Goal: Information Seeking & Learning: Compare options

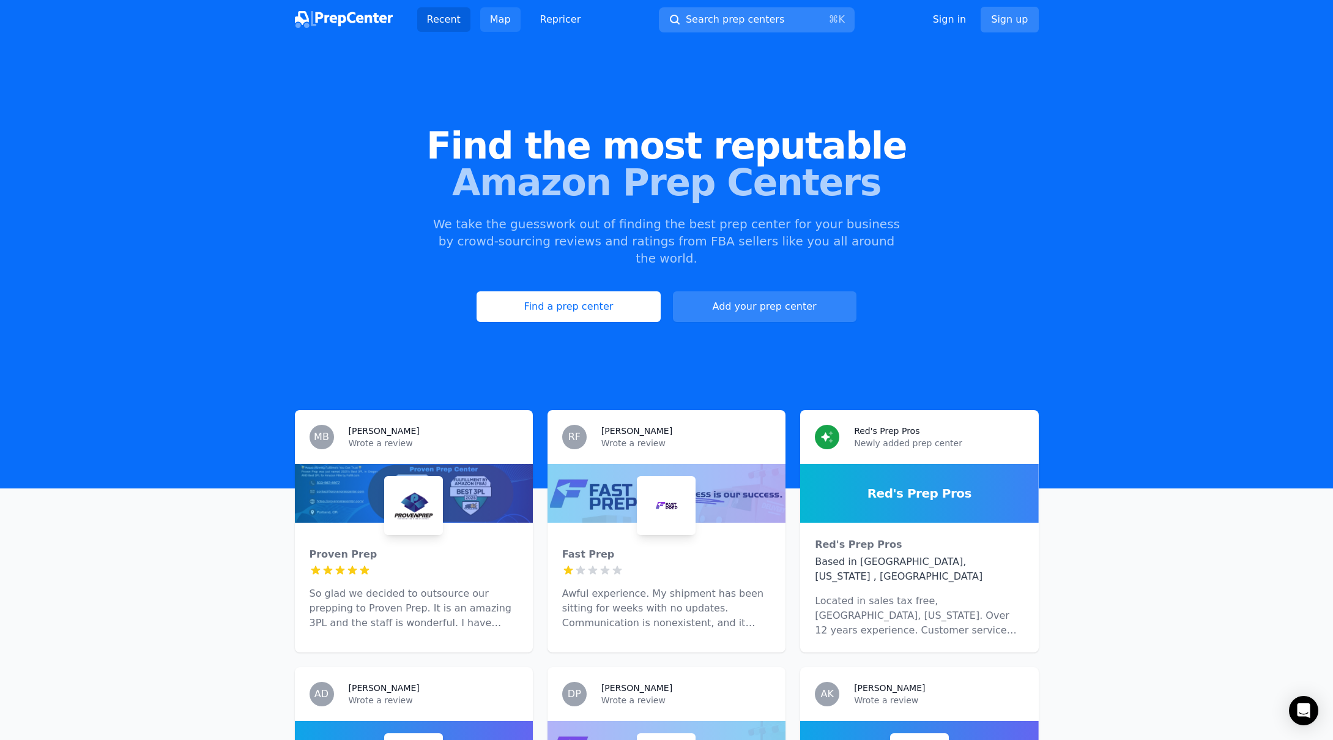
click at [498, 18] on link "Map" at bounding box center [500, 19] width 40 height 24
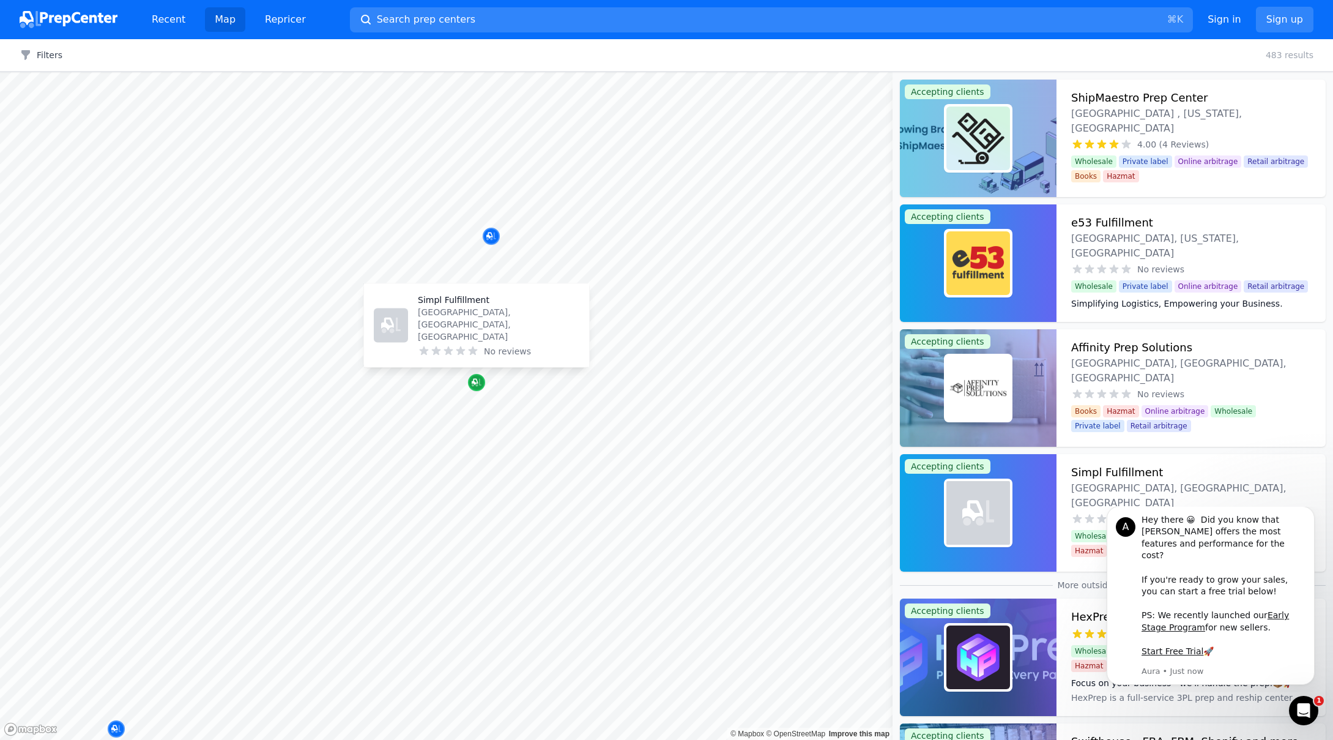
click at [478, 382] on icon "Map marker" at bounding box center [475, 382] width 6 height 6
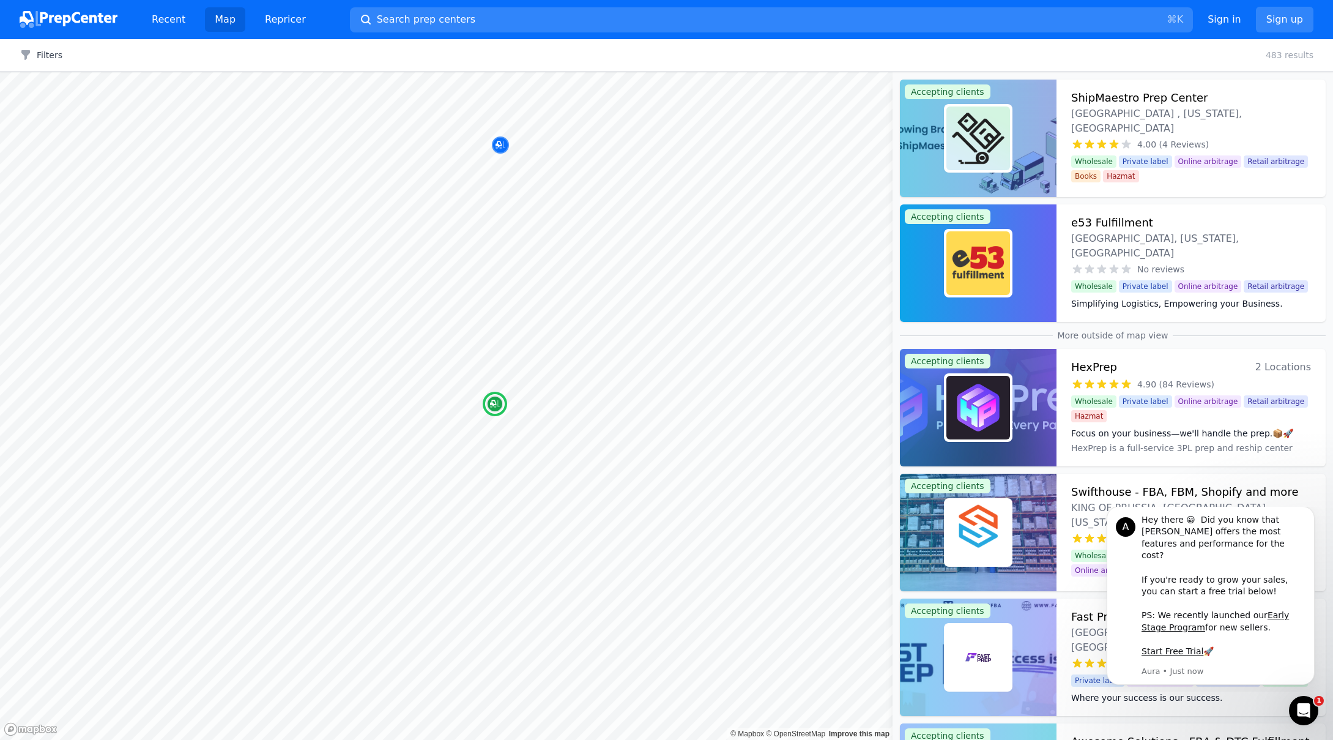
click at [1117, 102] on h3 "ShipMaestro Prep Center" at bounding box center [1139, 97] width 136 height 17
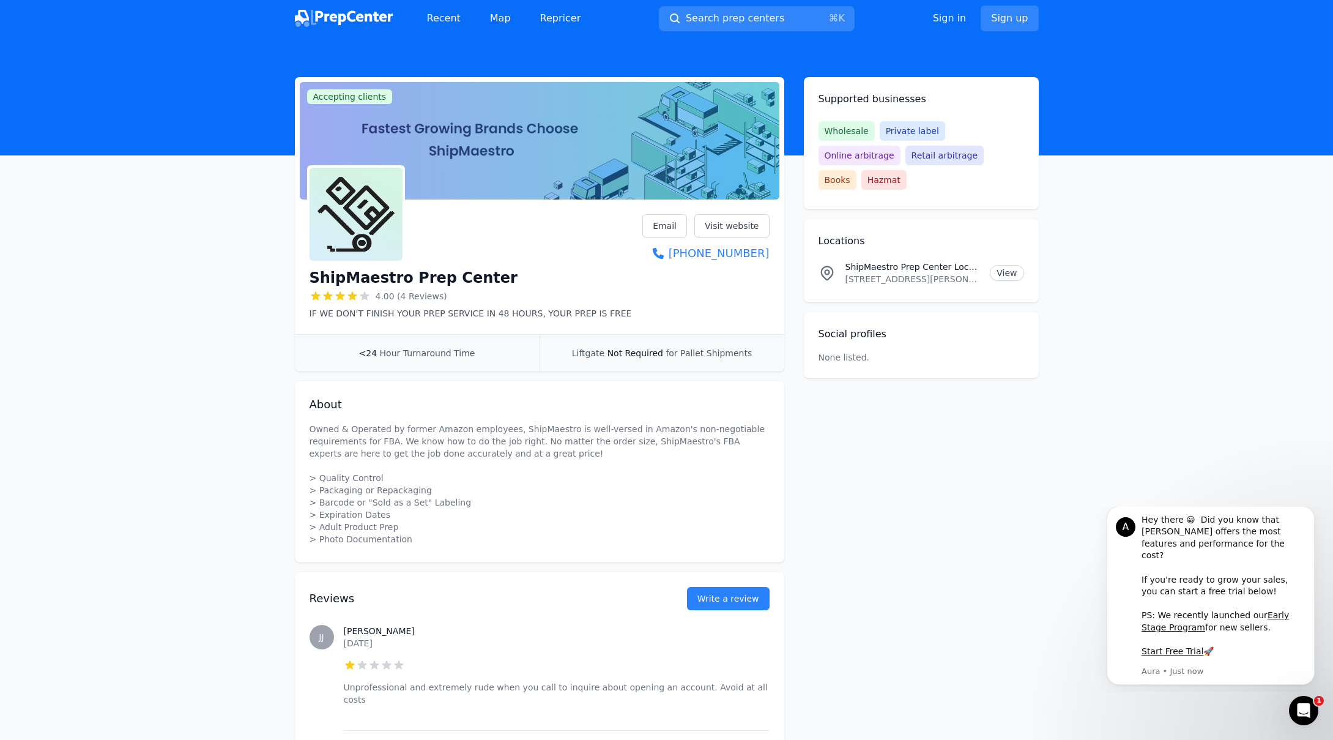
scroll to position [2, 0]
click at [712, 231] on link "Visit website" at bounding box center [732, 225] width 75 height 23
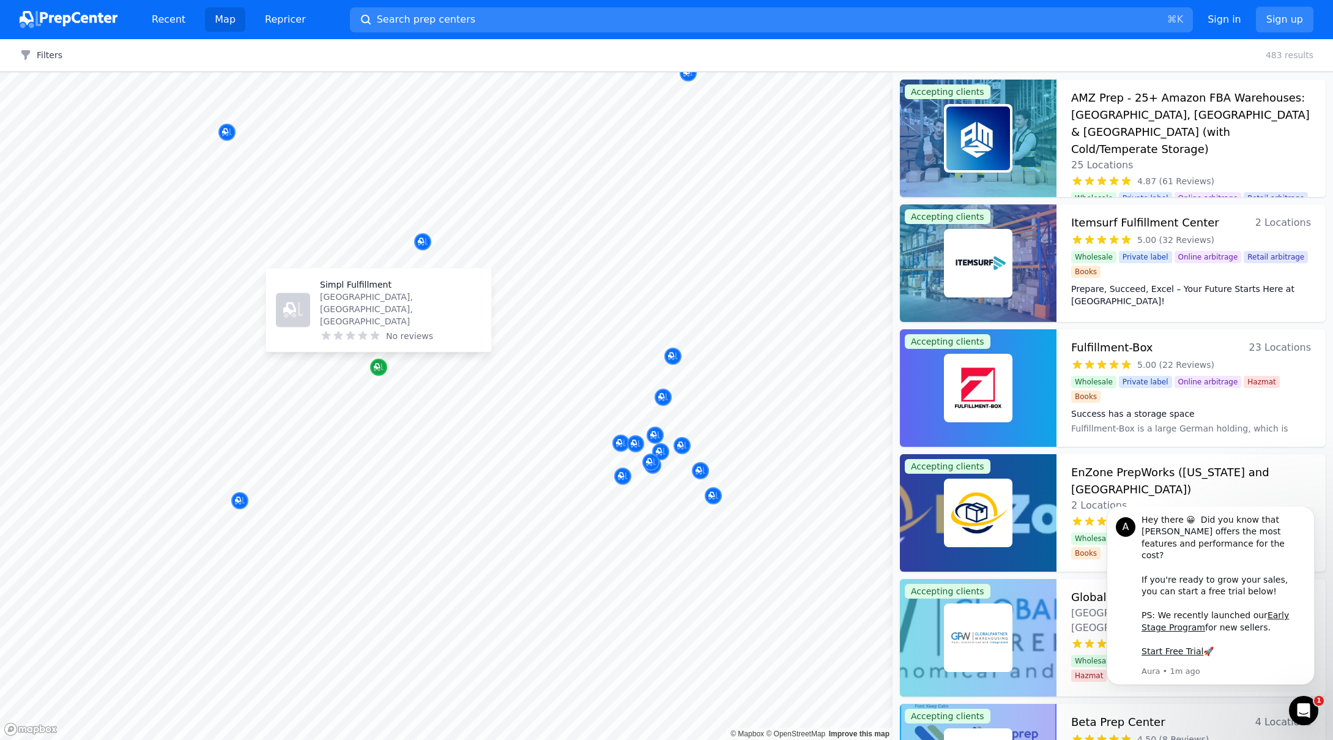
click at [378, 370] on icon "Map marker" at bounding box center [379, 367] width 10 height 8
click at [378, 373] on icon "Map marker" at bounding box center [379, 367] width 10 height 12
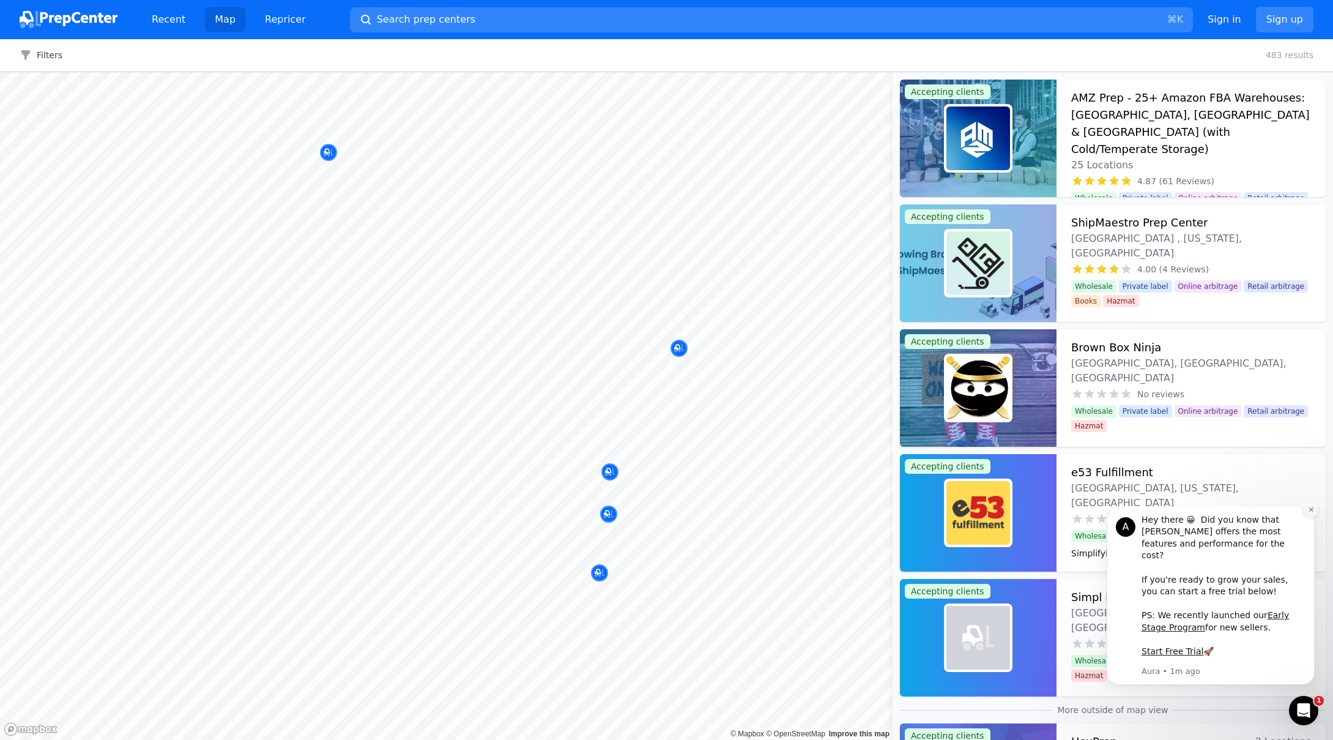
click at [1310, 518] on button "Dismiss notification" at bounding box center [1311, 510] width 16 height 16
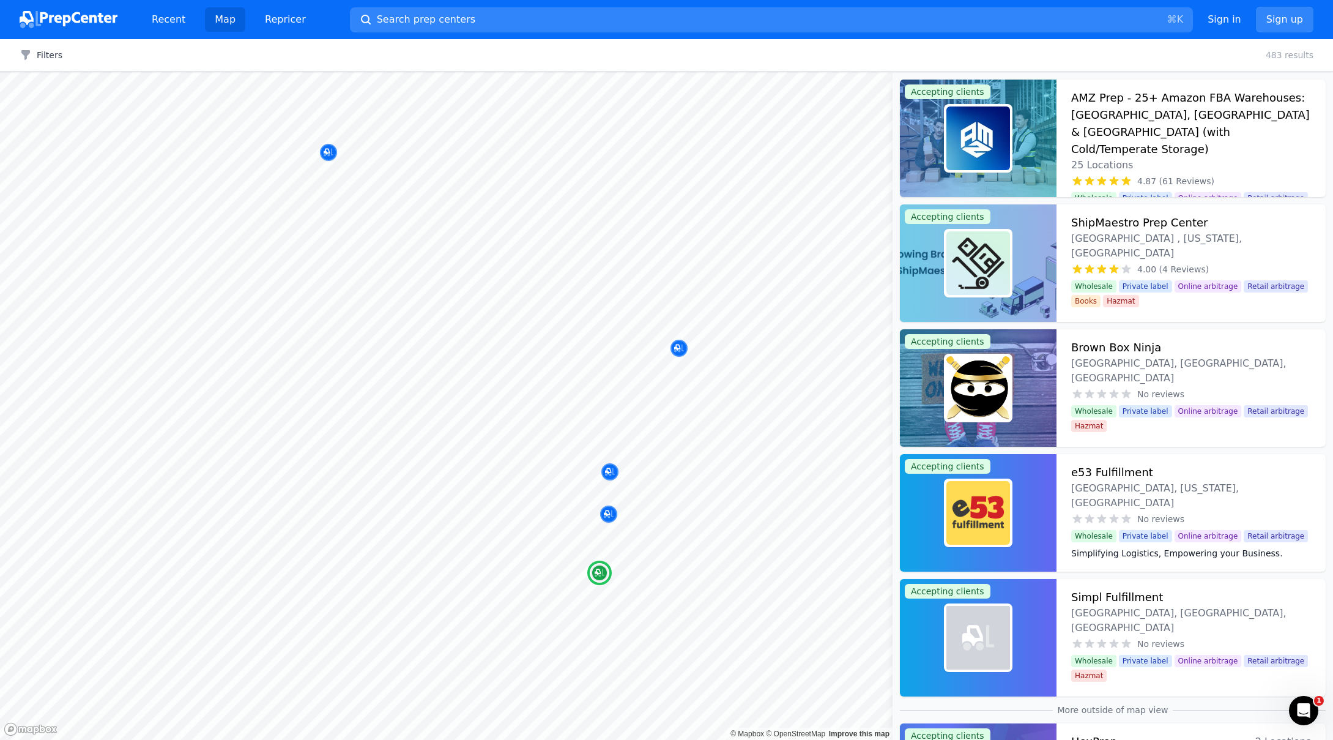
click at [1112, 600] on h3 "Simpl Fulfillment" at bounding box center [1117, 597] width 92 height 17
click at [1114, 472] on h3 "e53 Fulfillment" at bounding box center [1112, 472] width 82 height 17
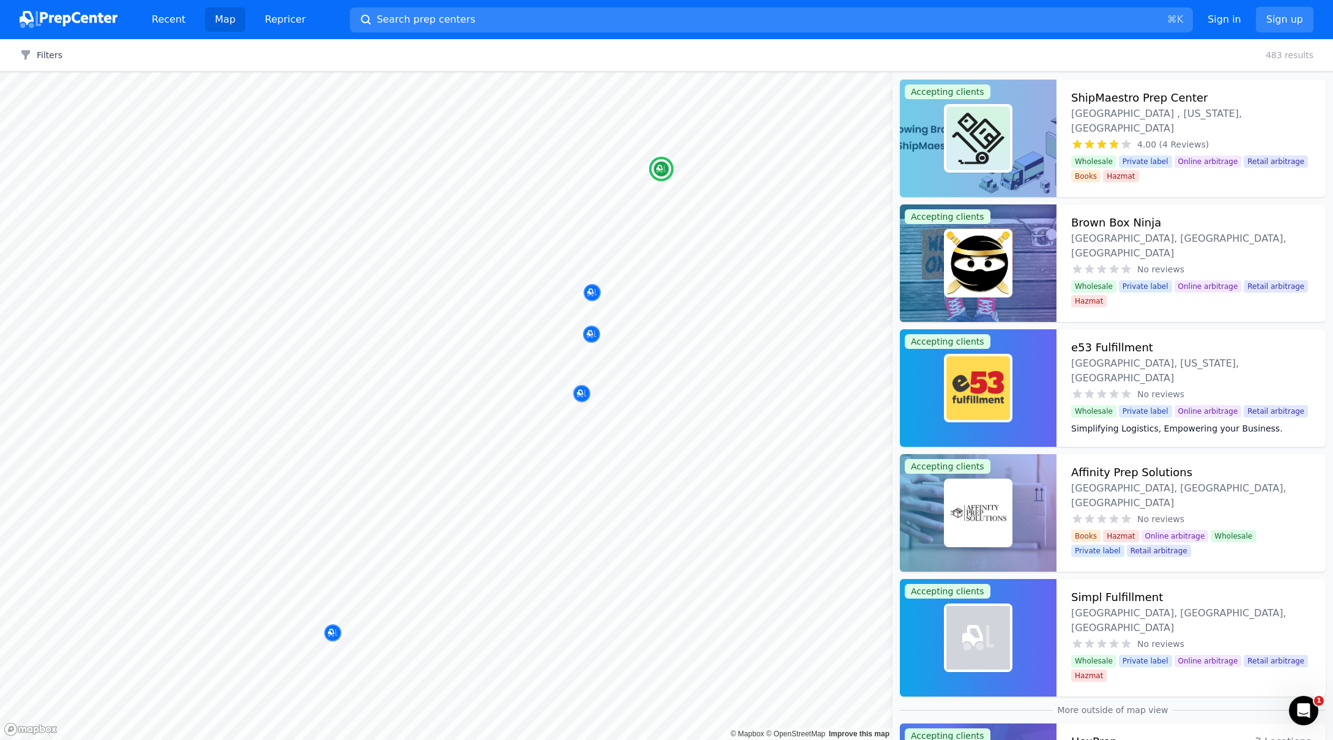
click at [1142, 228] on h3 "Brown Box Ninja" at bounding box center [1116, 222] width 90 height 17
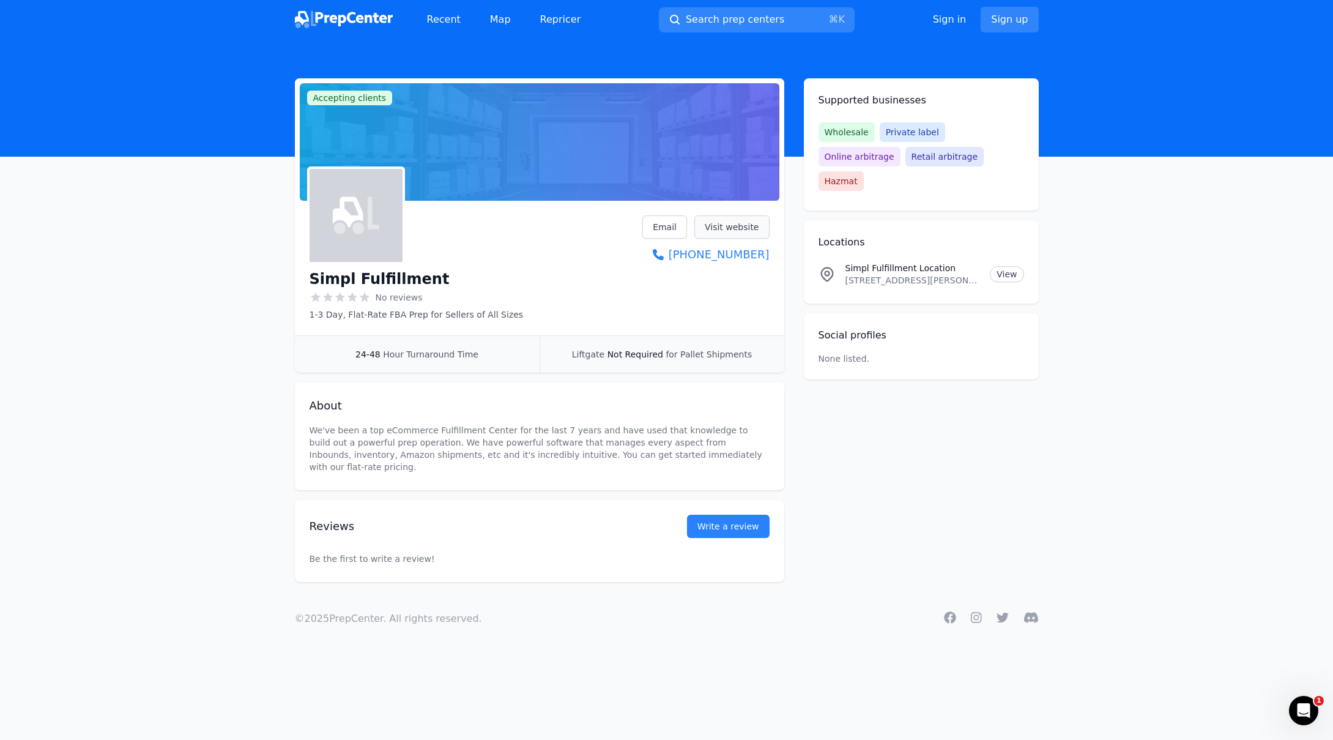
click at [714, 233] on link "Visit website" at bounding box center [732, 226] width 75 height 23
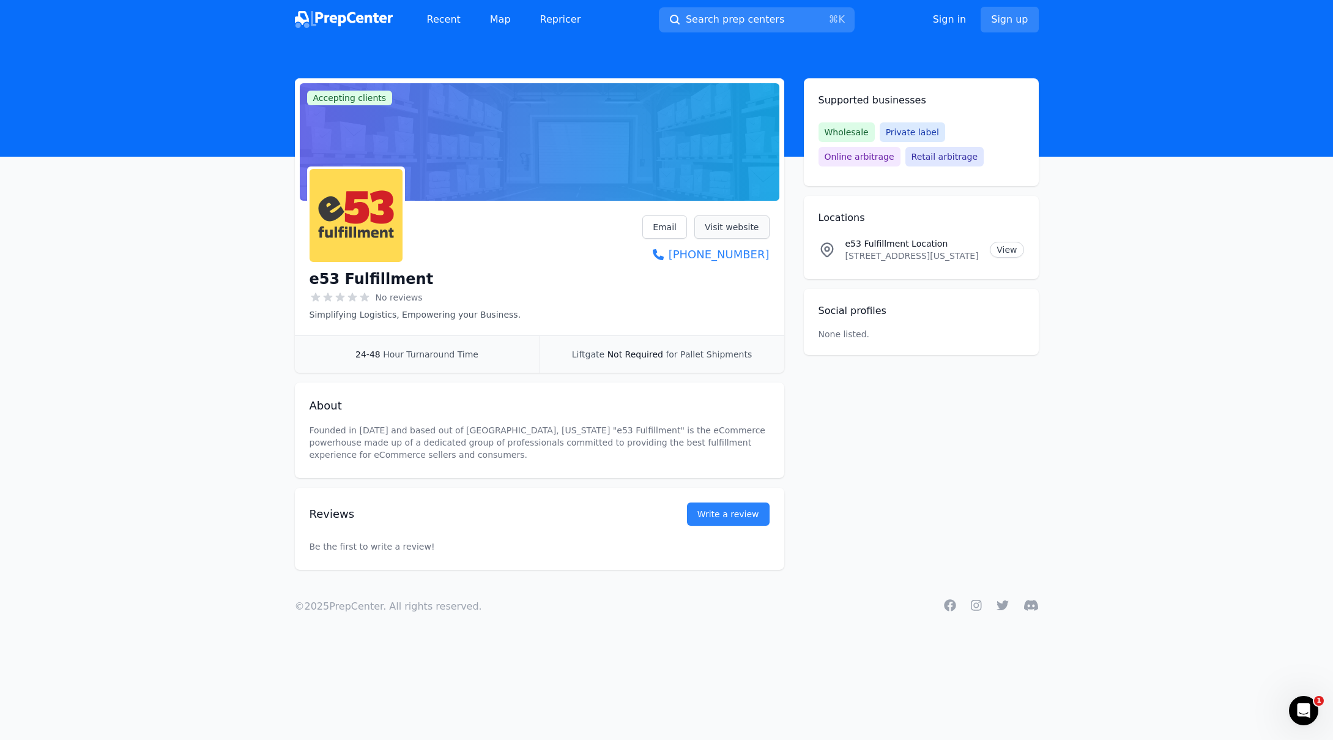
click at [735, 229] on link "Visit website" at bounding box center [732, 226] width 75 height 23
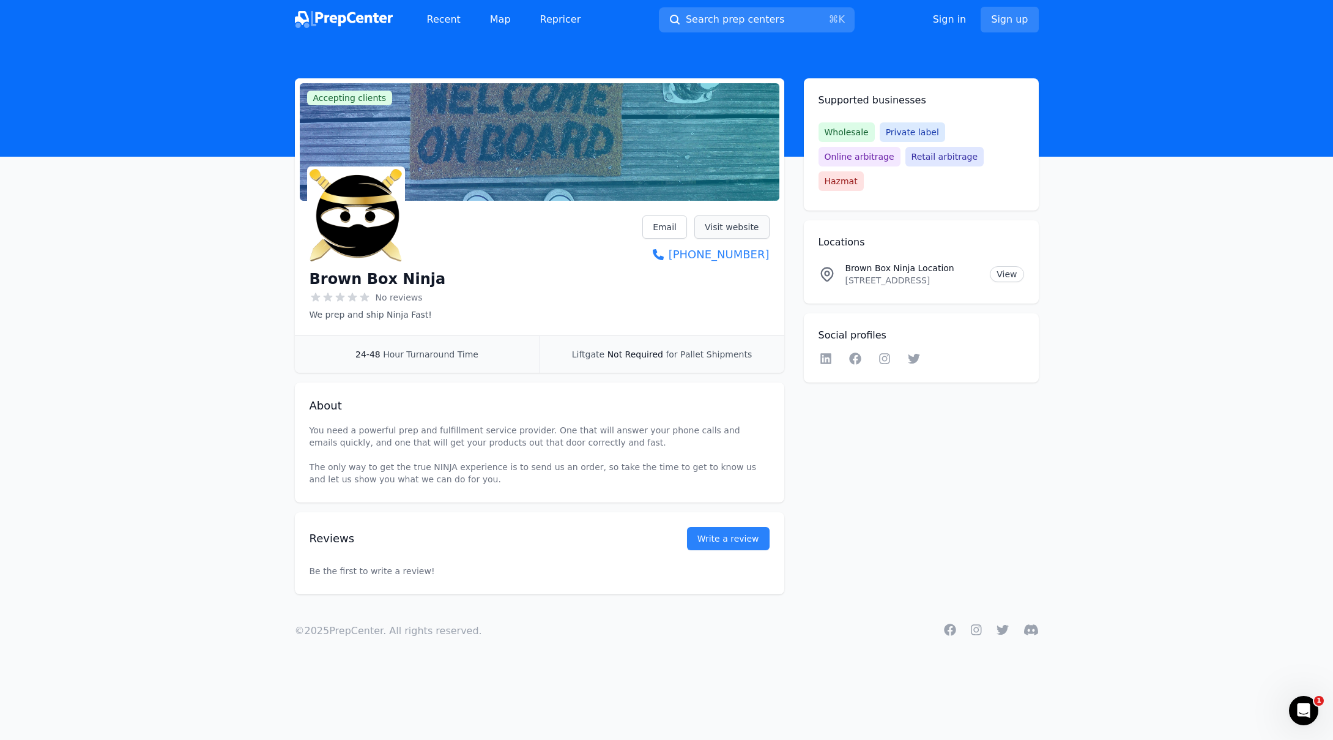
click at [742, 226] on link "Visit website" at bounding box center [732, 226] width 75 height 23
